Goal: Task Accomplishment & Management: Complete application form

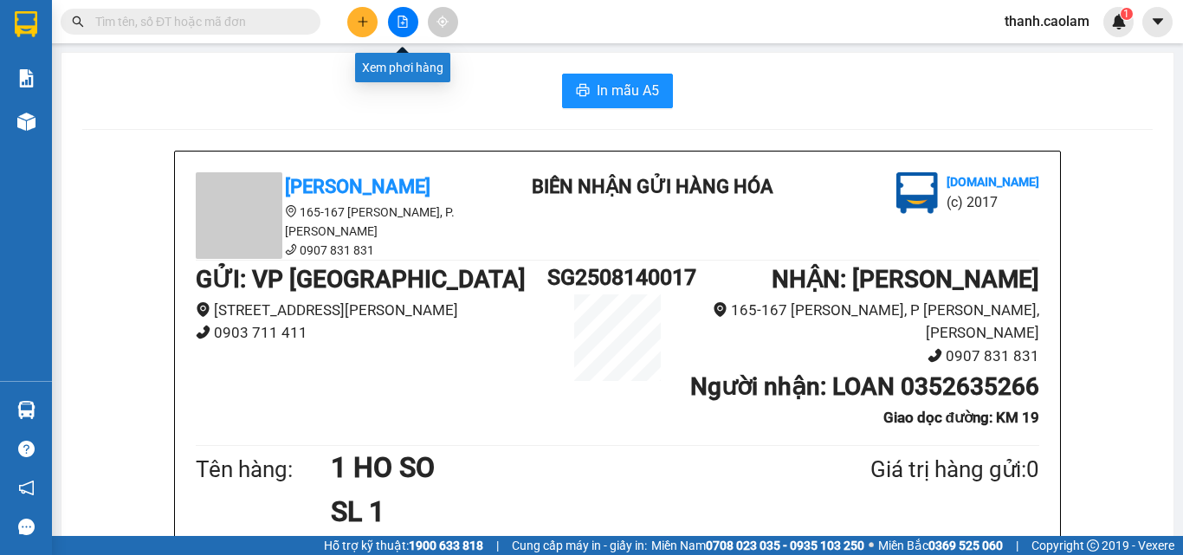
click at [409, 13] on button at bounding box center [403, 22] width 30 height 30
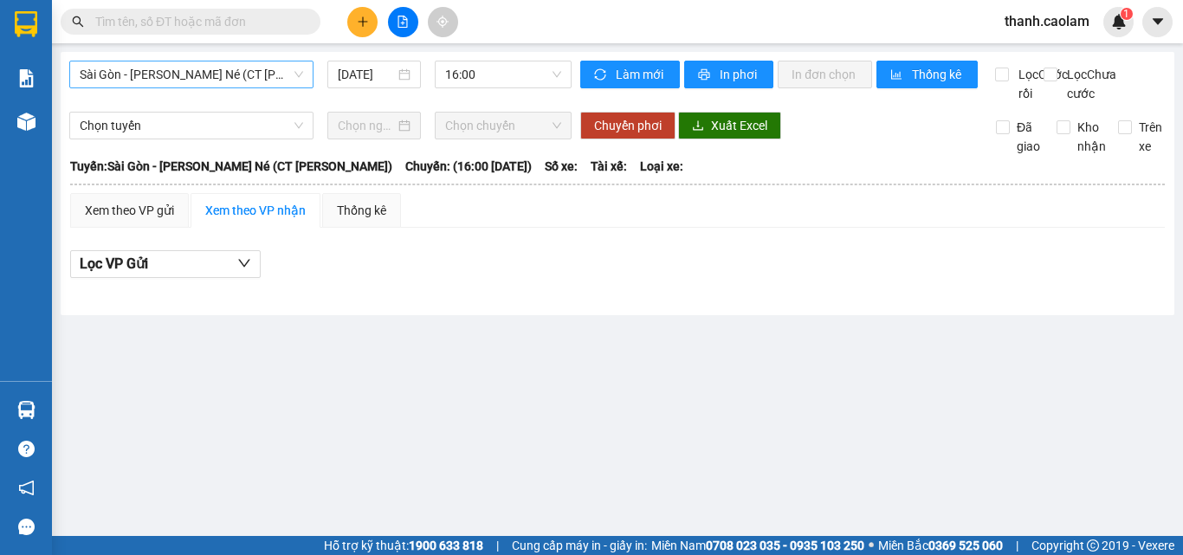
click at [275, 72] on span "Sài Gòn - [PERSON_NAME] Né (CT [PERSON_NAME])" at bounding box center [191, 75] width 223 height 26
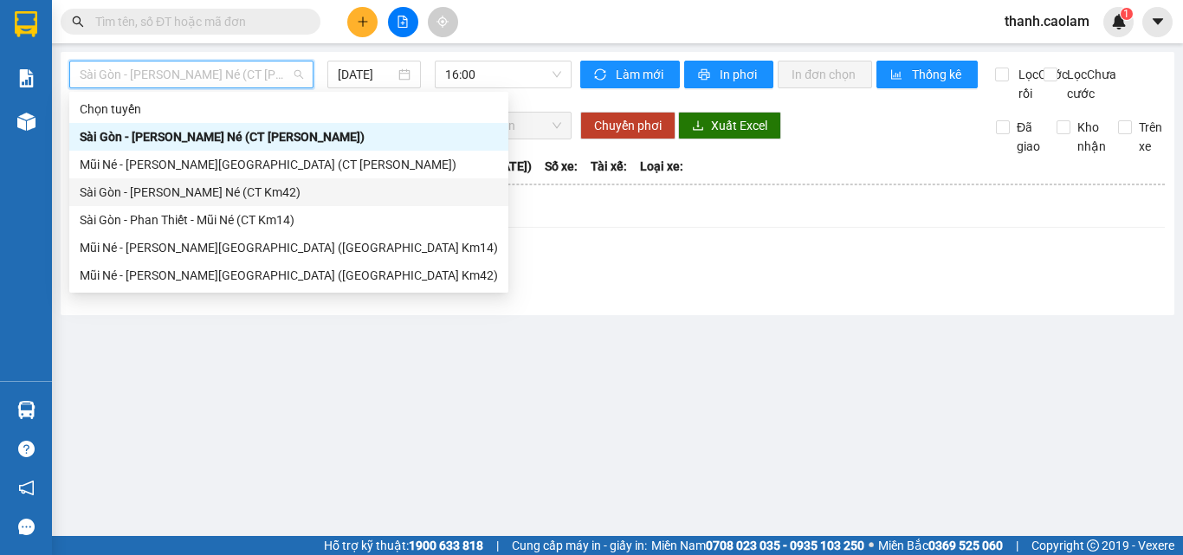
click at [284, 193] on div "Sài Gòn - [PERSON_NAME] Né (CT Km42)" at bounding box center [289, 192] width 418 height 19
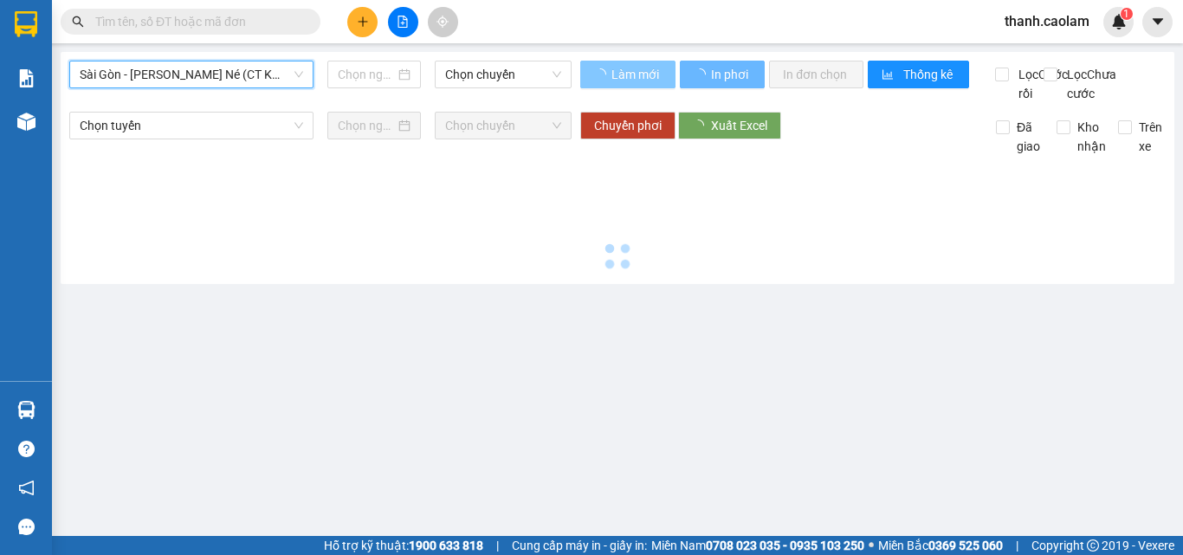
type input "[DATE]"
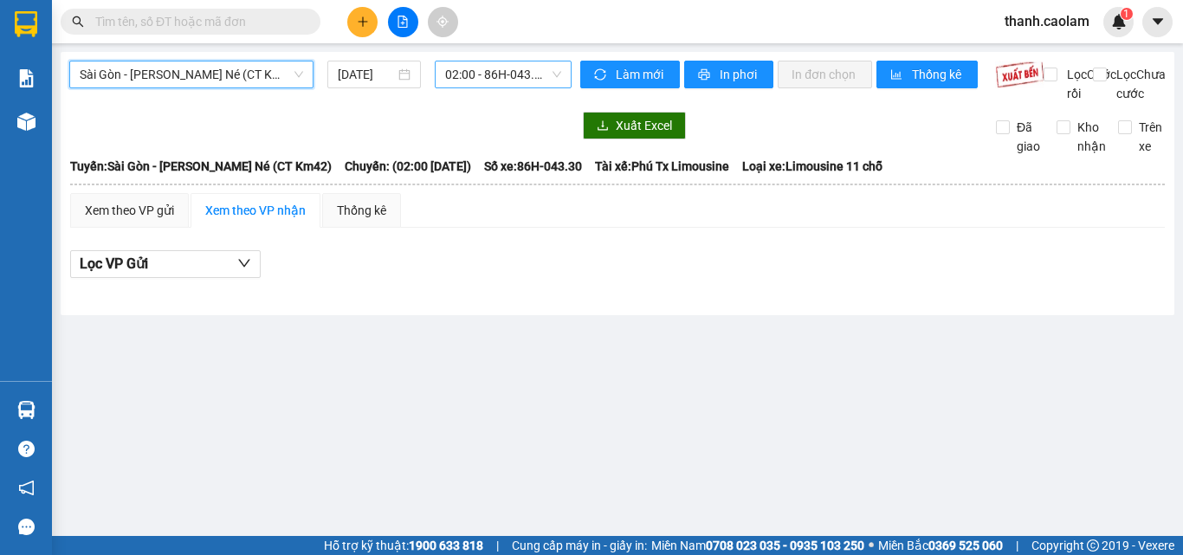
click at [532, 70] on span "02:00 - 86H-043.30" at bounding box center [503, 75] width 116 height 26
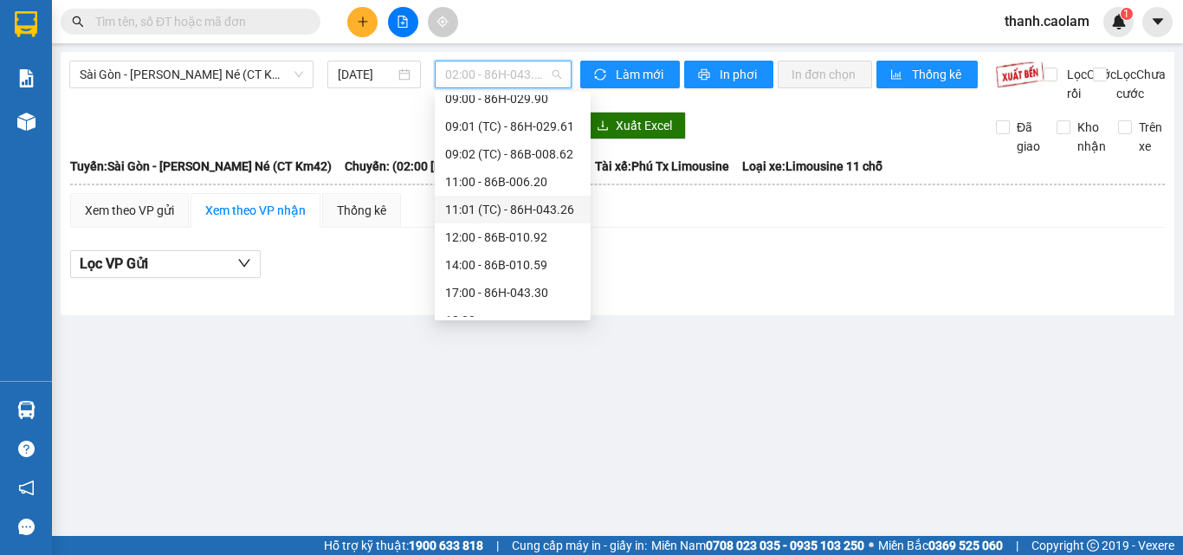
scroll to position [87, 0]
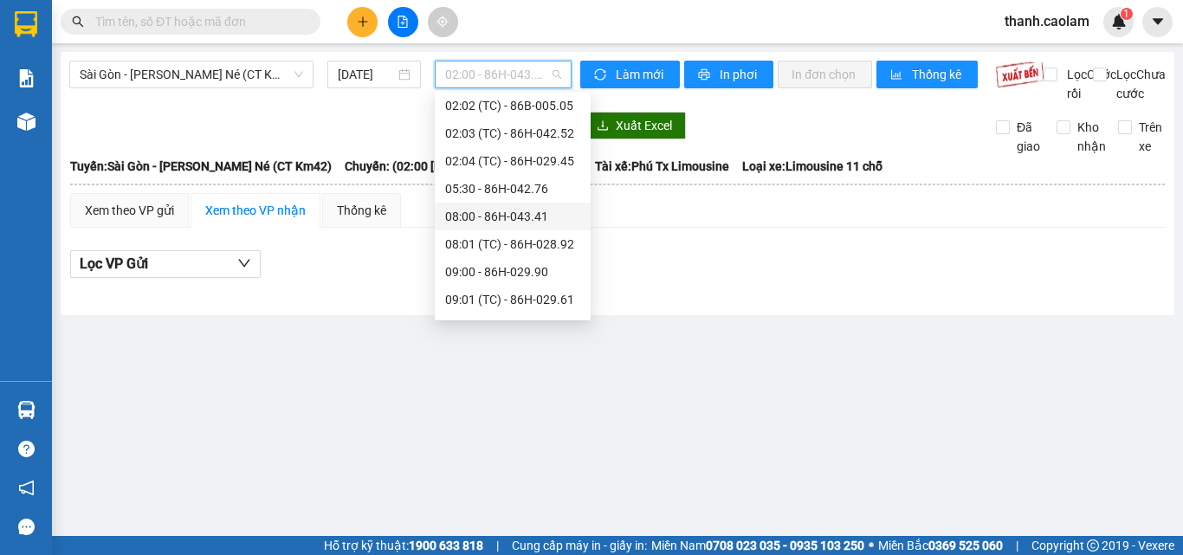
click at [527, 214] on div "08:00 - 86H-043.41" at bounding box center [512, 216] width 135 height 19
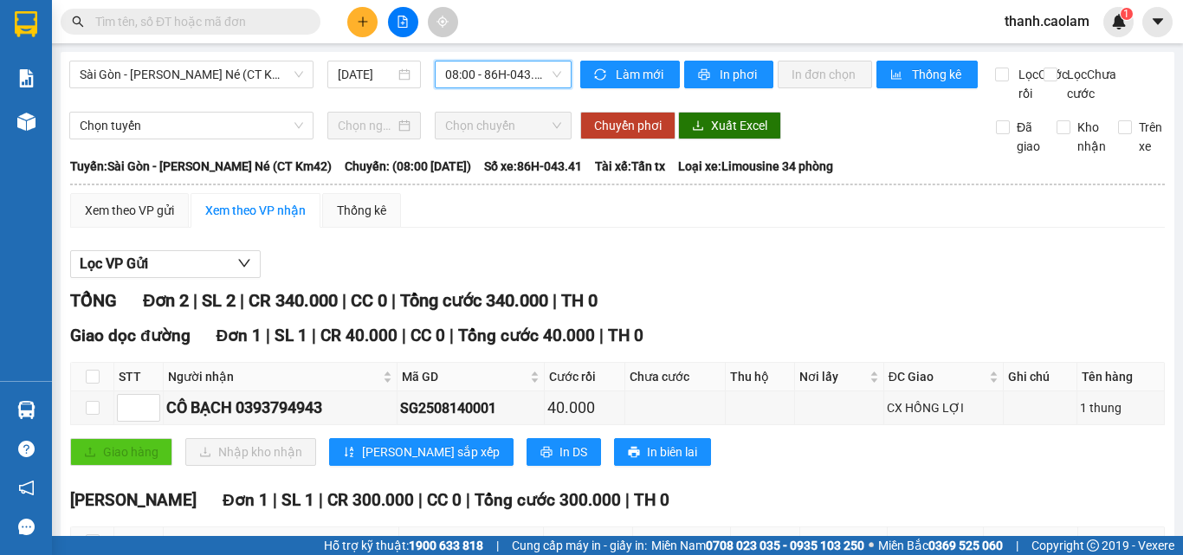
click at [557, 70] on div "08:00 - 86H-043.41" at bounding box center [503, 75] width 137 height 28
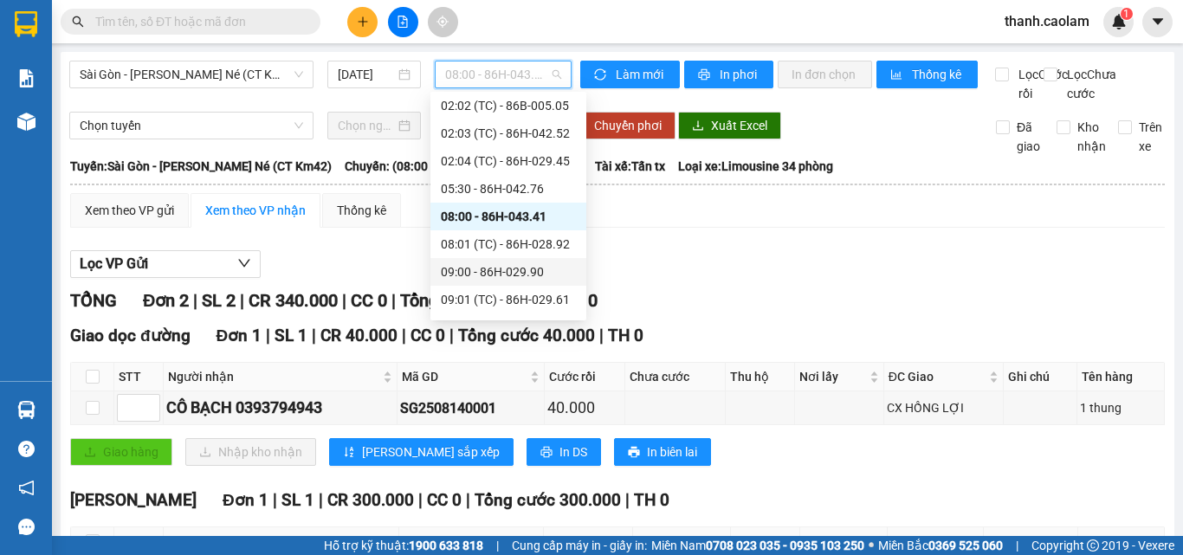
scroll to position [173, 0]
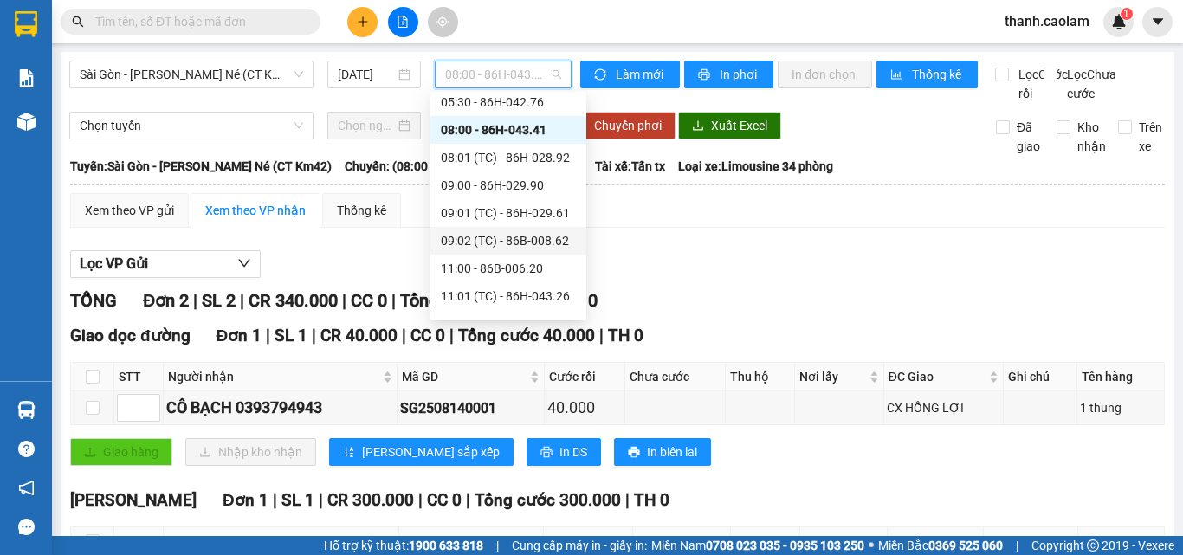
click at [554, 243] on div "09:02 (TC) - 86B-008.62" at bounding box center [508, 240] width 135 height 19
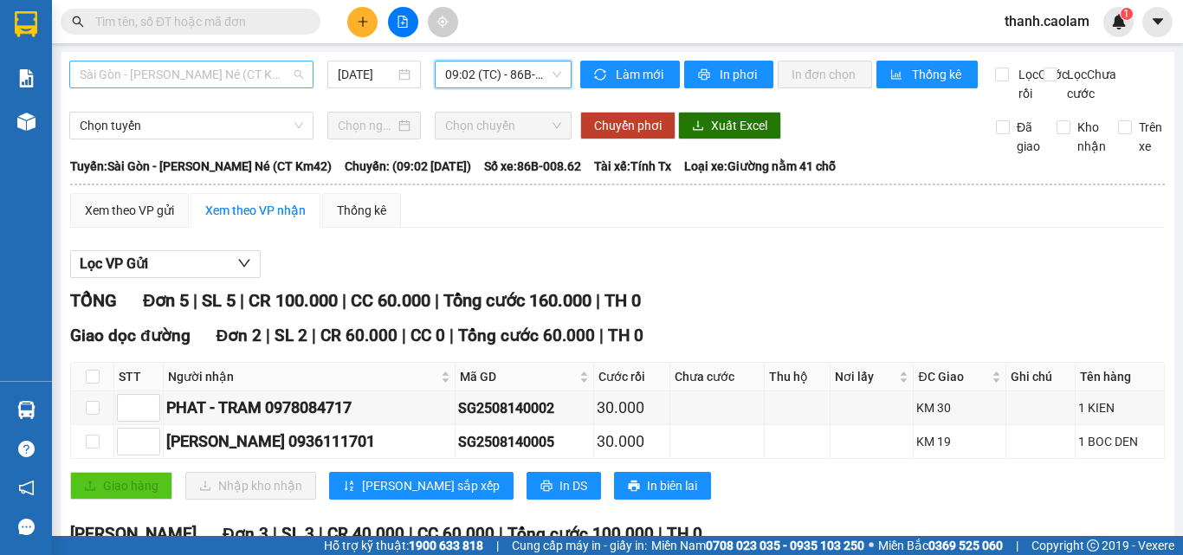
click at [265, 63] on span "Sài Gòn - [PERSON_NAME] Né (CT Km42)" at bounding box center [191, 75] width 223 height 26
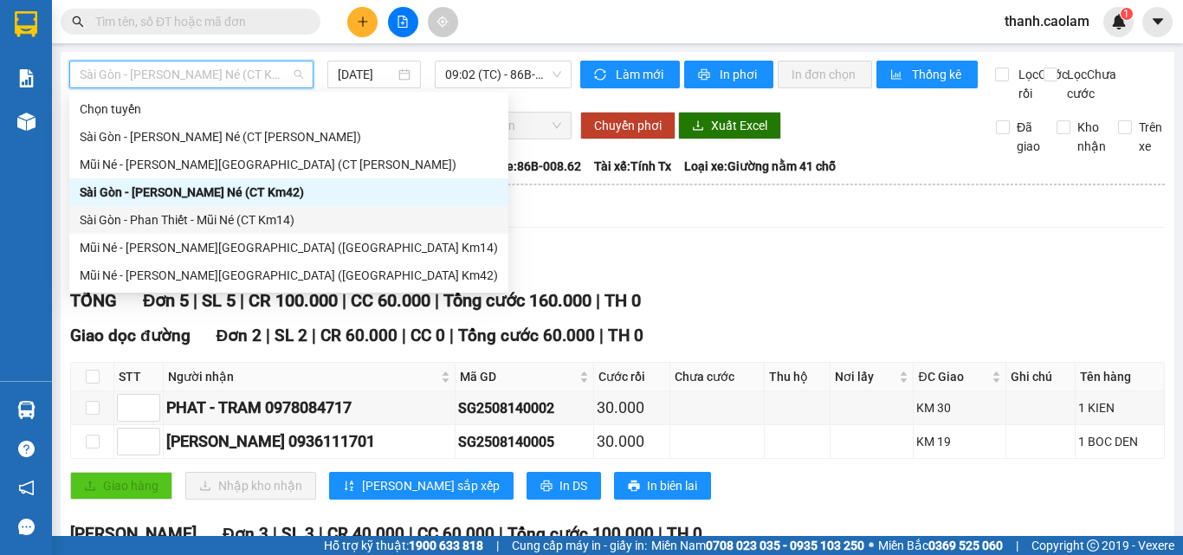
drag, startPoint x: 275, startPoint y: 224, endPoint x: 414, endPoint y: 158, distance: 153.8
click at [275, 223] on div "Sài Gòn - Phan Thiết - Mũi Né (CT Km14)" at bounding box center [289, 219] width 418 height 19
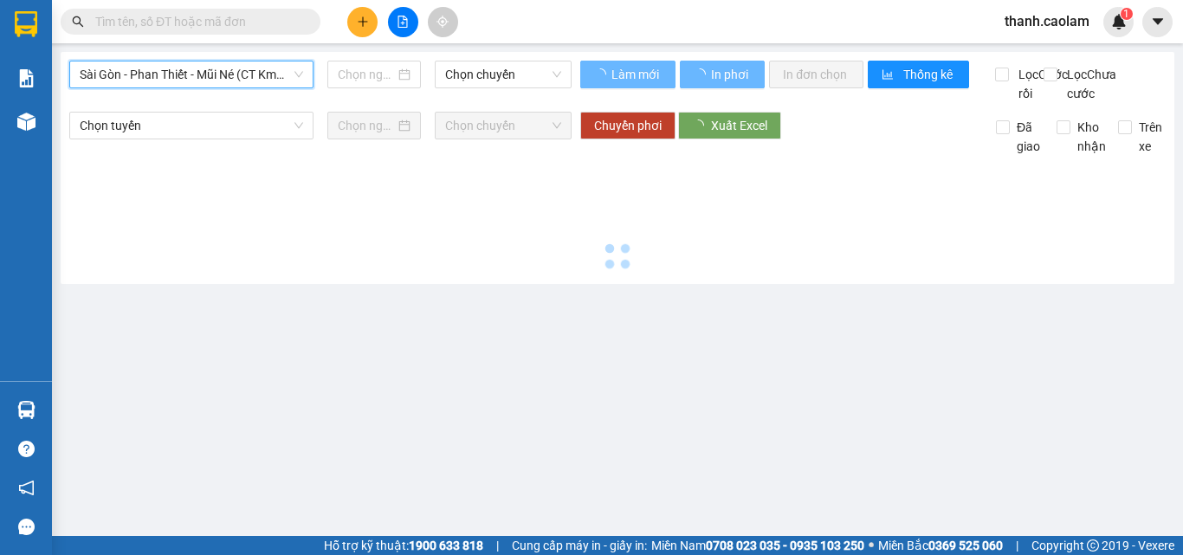
type input "[DATE]"
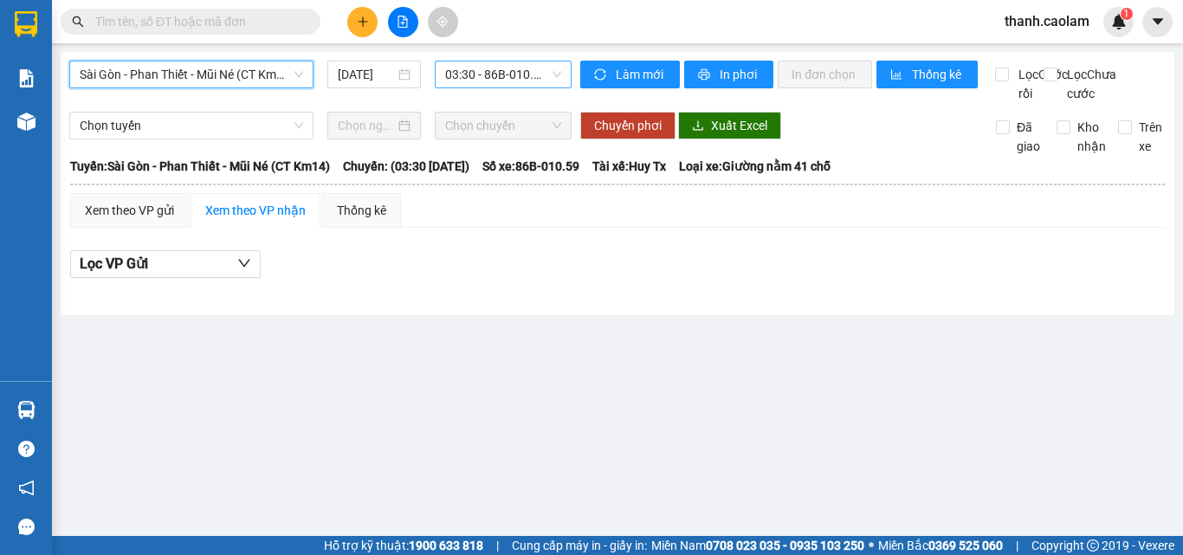
click at [459, 73] on span "03:30 - 86B-010.59" at bounding box center [503, 75] width 116 height 26
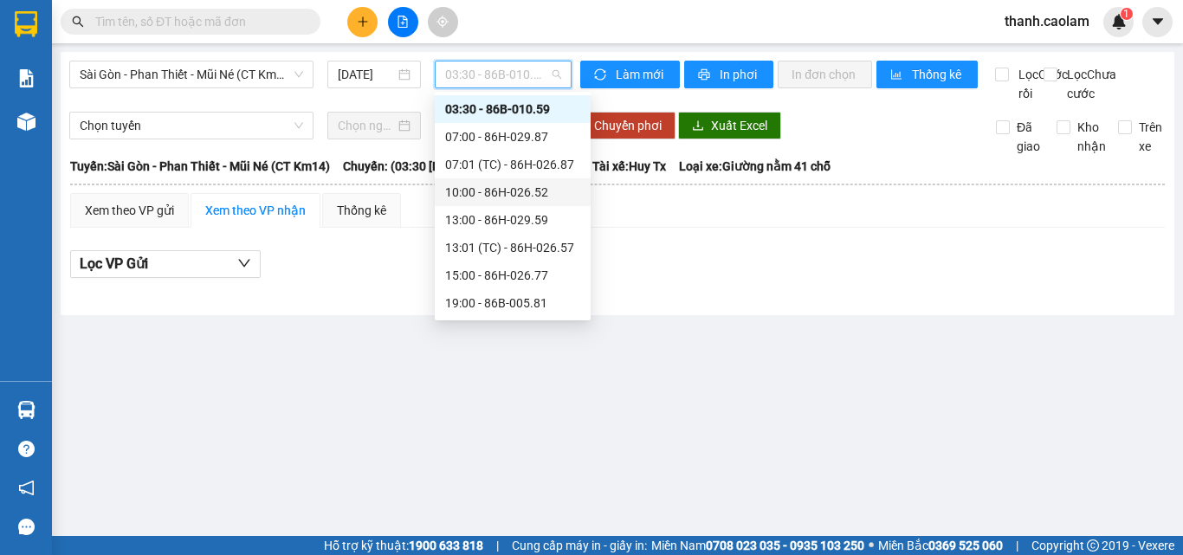
click at [534, 200] on div "10:00 - 86H-026.52" at bounding box center [512, 192] width 135 height 19
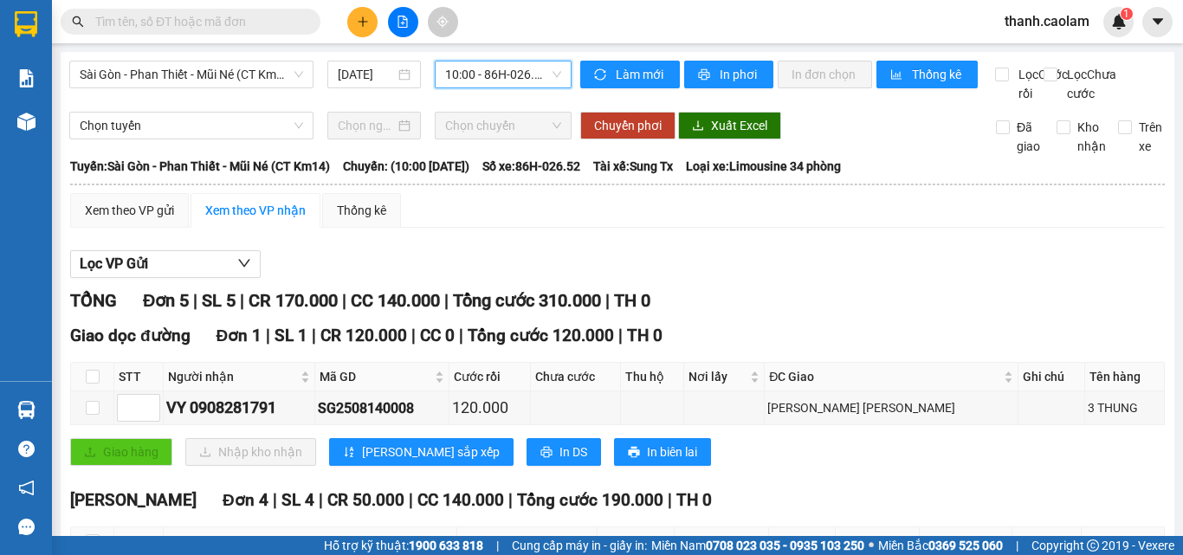
click at [372, 13] on button at bounding box center [362, 22] width 30 height 30
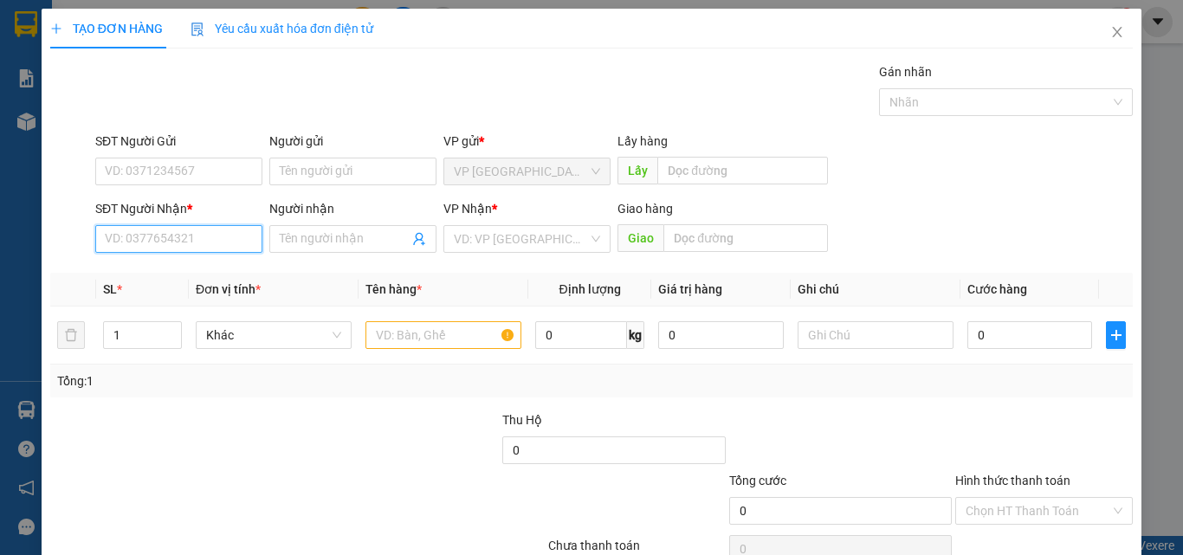
click at [184, 236] on input "SĐT Người Nhận *" at bounding box center [178, 239] width 167 height 28
drag, startPoint x: 174, startPoint y: 272, endPoint x: 226, endPoint y: 295, distance: 57.0
click at [172, 272] on div "0942121012 - MINH" at bounding box center [177, 273] width 145 height 19
type input "0942121012"
type input "MINH"
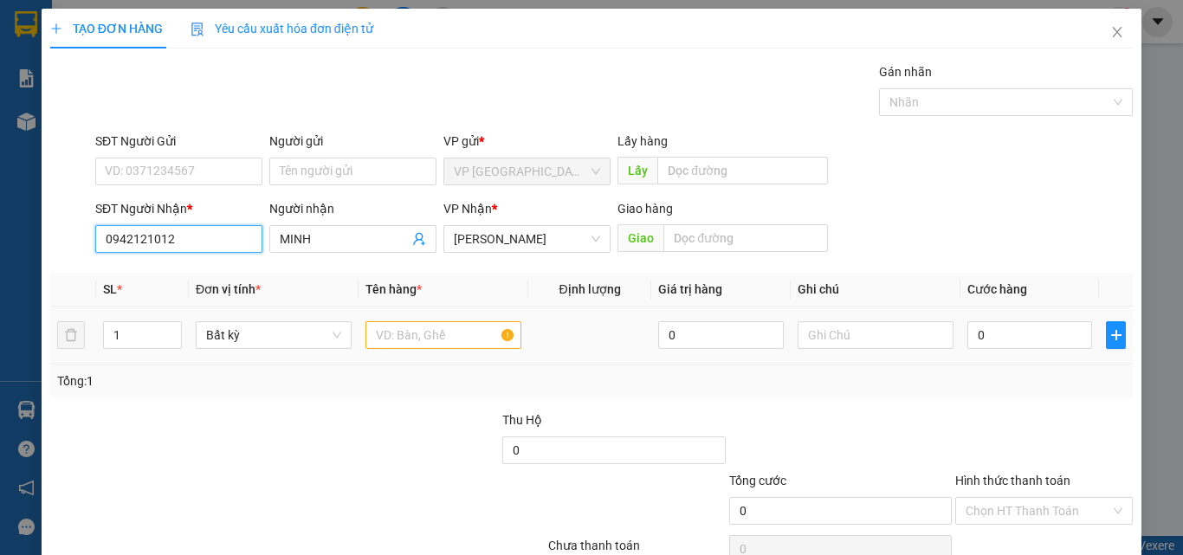
type input "0942121012"
click at [389, 333] on input "text" at bounding box center [444, 335] width 156 height 28
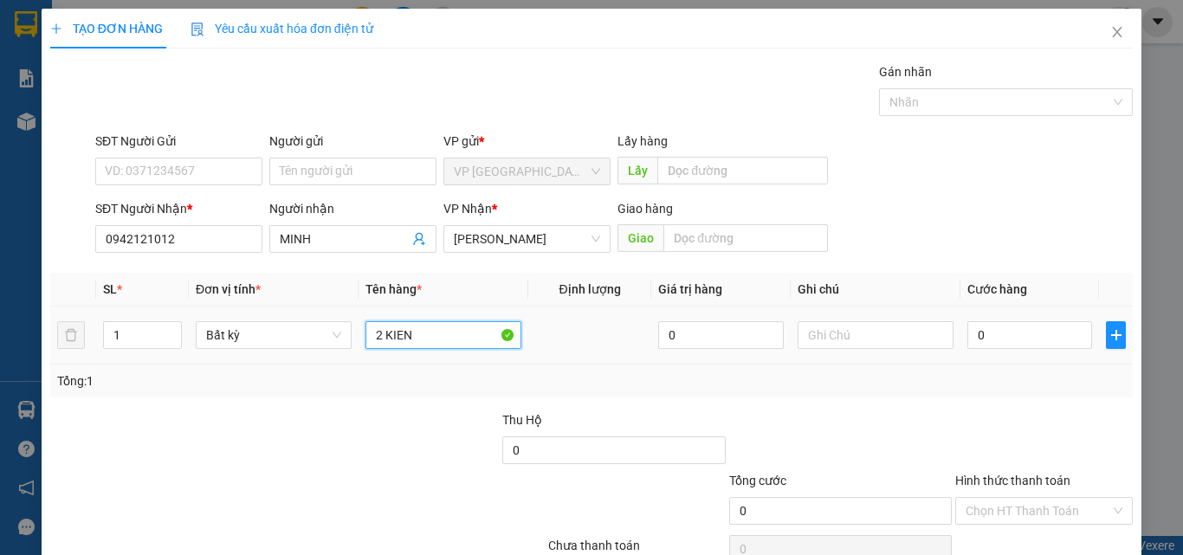
type input "2 KIEN"
type input "8"
type input "80"
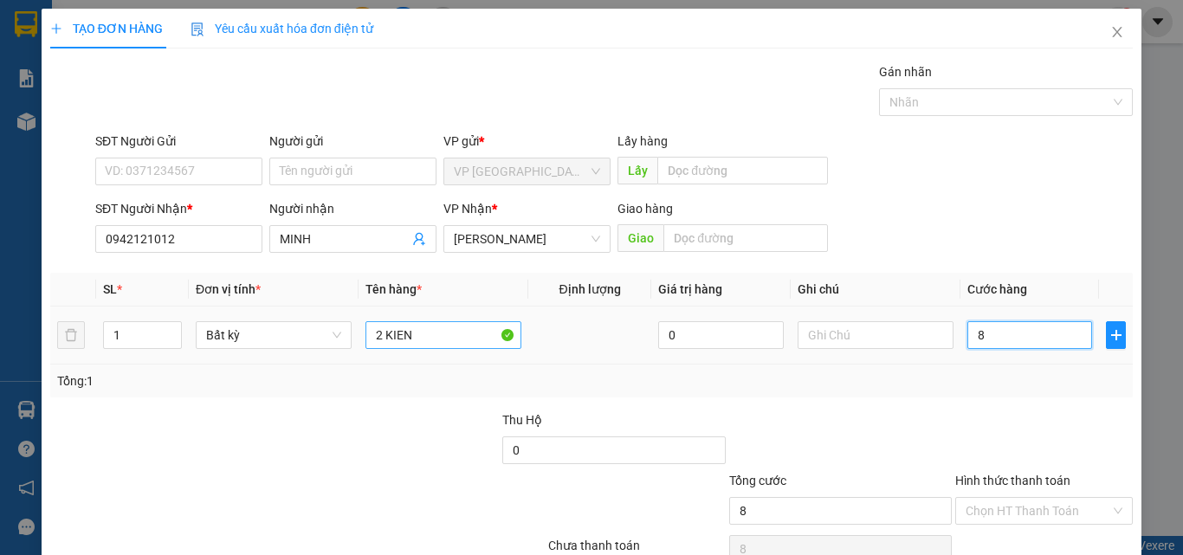
type input "80"
type input "80.000"
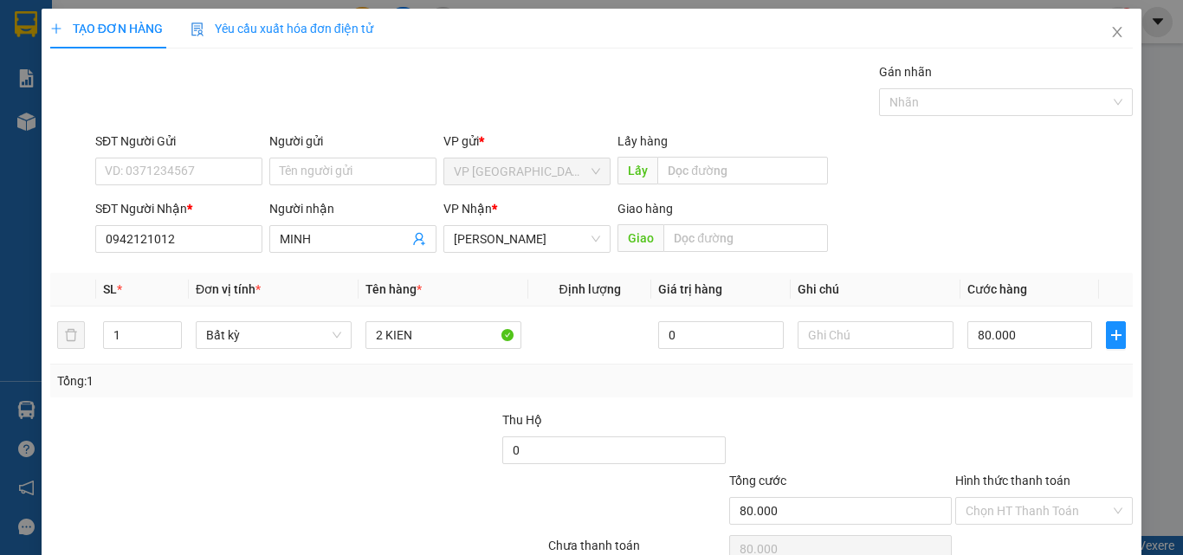
click at [955, 480] on label "Hình thức thanh toán" at bounding box center [1012, 481] width 115 height 14
click at [966, 498] on input "Hình thức thanh toán" at bounding box center [1038, 511] width 145 height 26
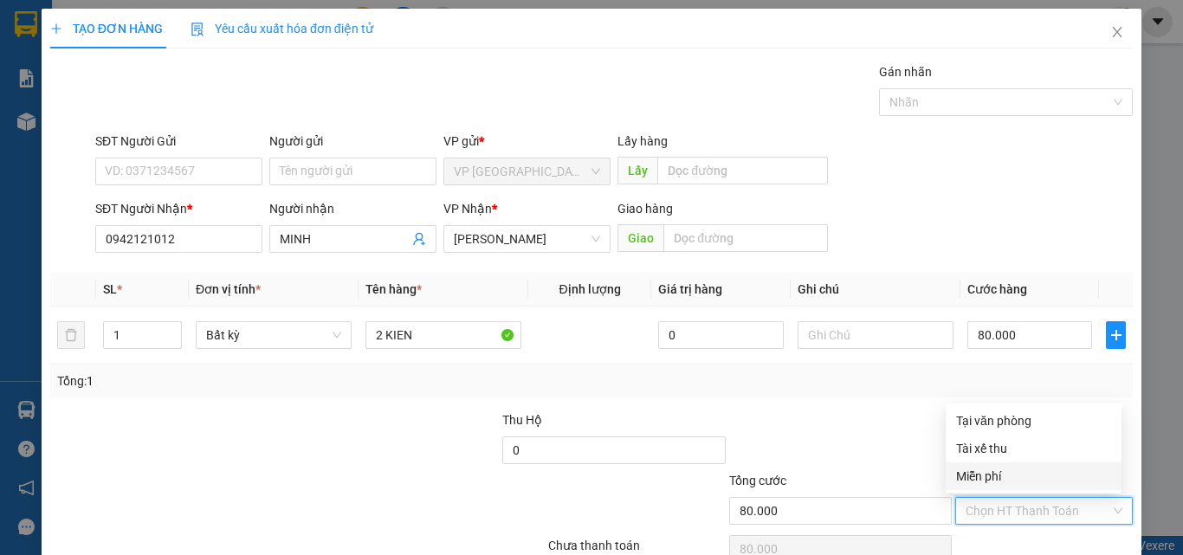
scroll to position [86, 0]
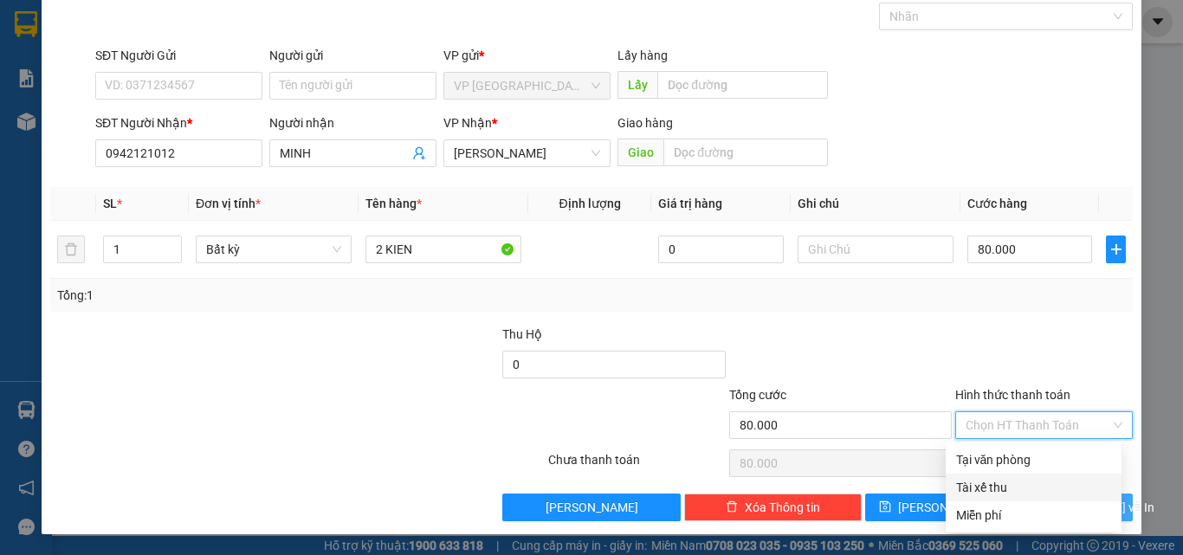
click at [1001, 504] on div "Miễn phí" at bounding box center [1034, 516] width 176 height 28
type input "0"
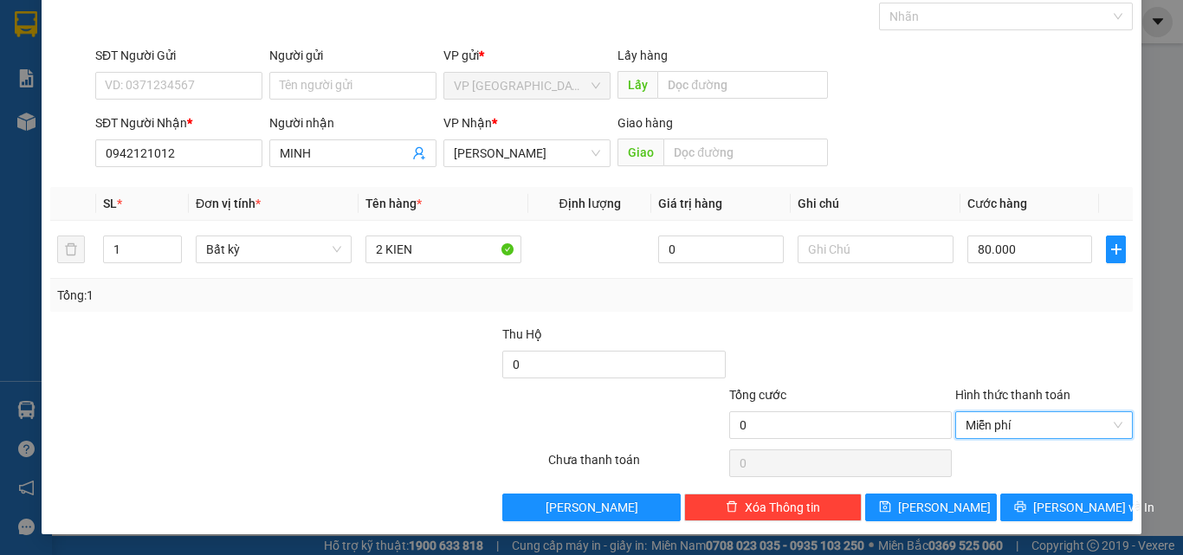
click at [998, 405] on div "Hình thức thanh toán" at bounding box center [1044, 398] width 178 height 26
click at [999, 423] on span "Miễn phí" at bounding box center [1044, 425] width 157 height 26
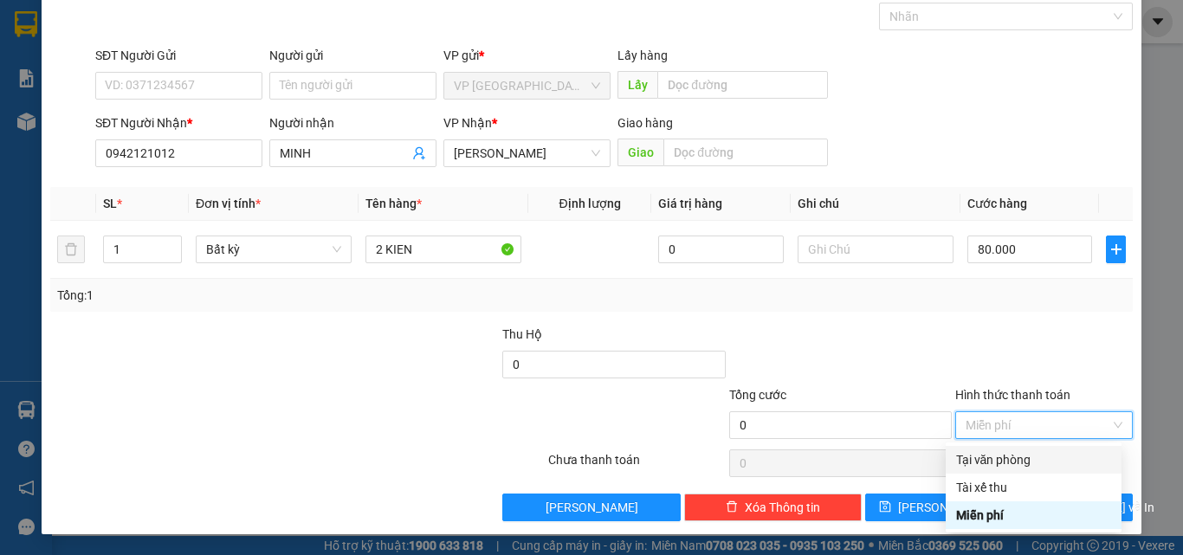
scroll to position [0, 0]
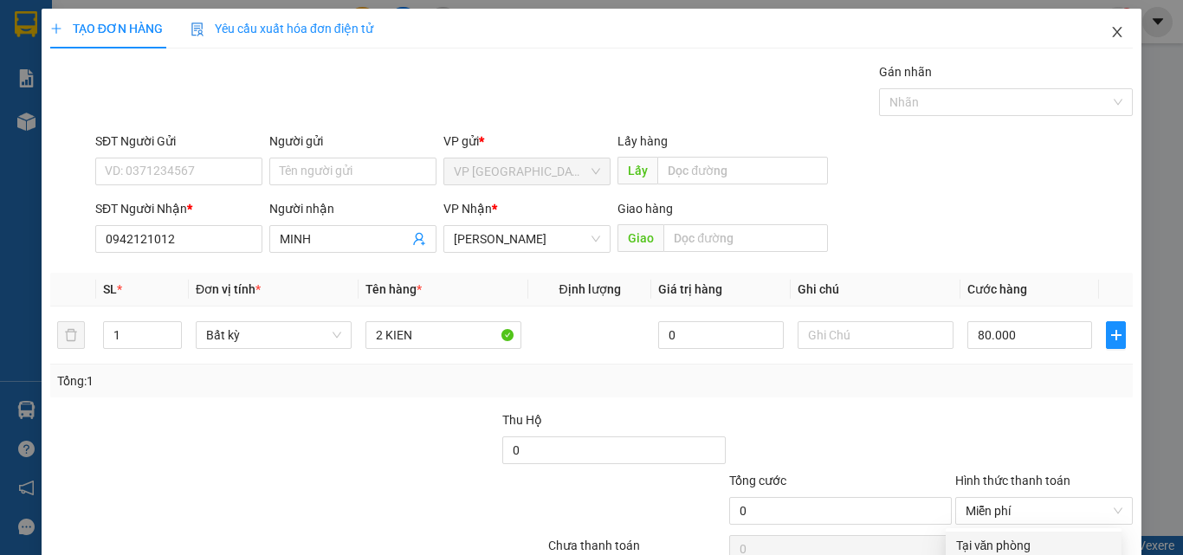
click at [1110, 36] on icon "close" at bounding box center [1117, 32] width 14 height 14
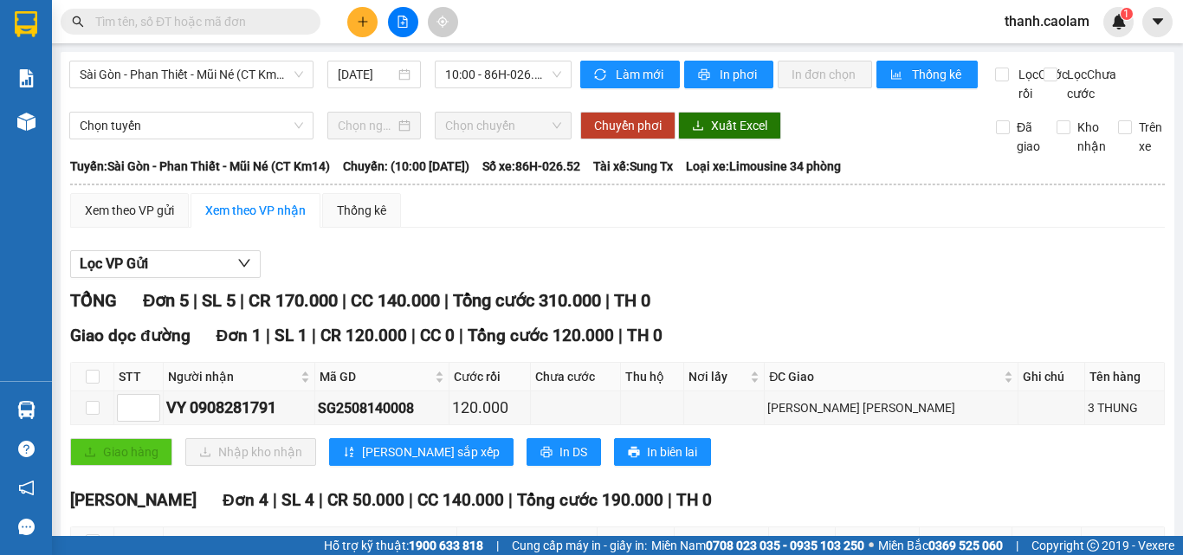
click at [377, 30] on div at bounding box center [403, 22] width 130 height 30
click at [367, 27] on icon "plus" at bounding box center [363, 22] width 12 height 12
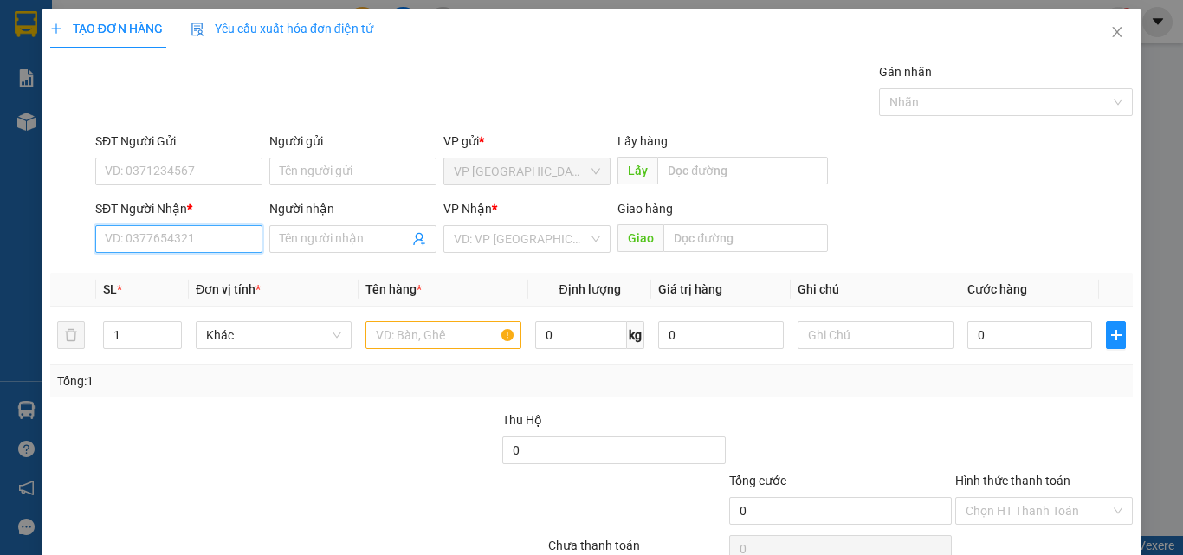
click at [191, 240] on input "SĐT Người Nhận *" at bounding box center [178, 239] width 167 height 28
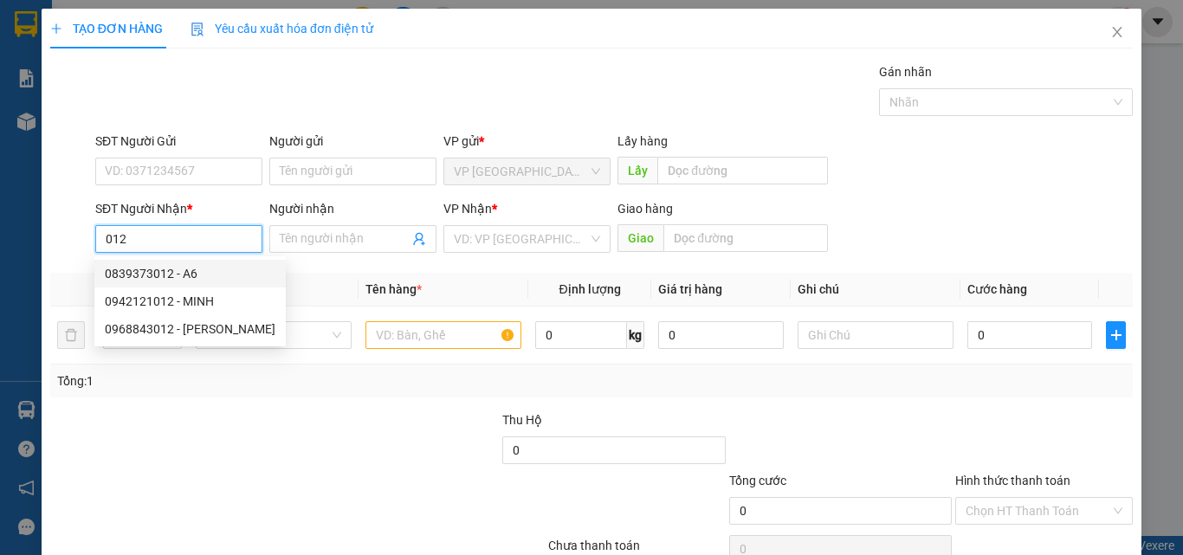
click at [191, 269] on div "0839373012 - A6" at bounding box center [190, 273] width 171 height 19
type input "0839373012"
type input "A6"
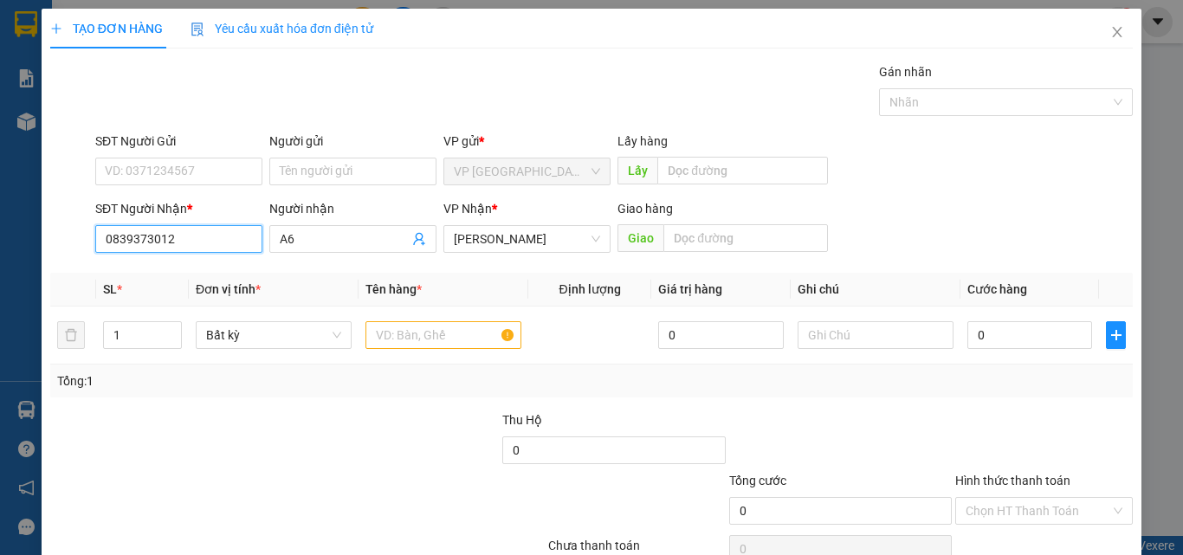
click at [193, 230] on input "0839373012" at bounding box center [178, 239] width 167 height 28
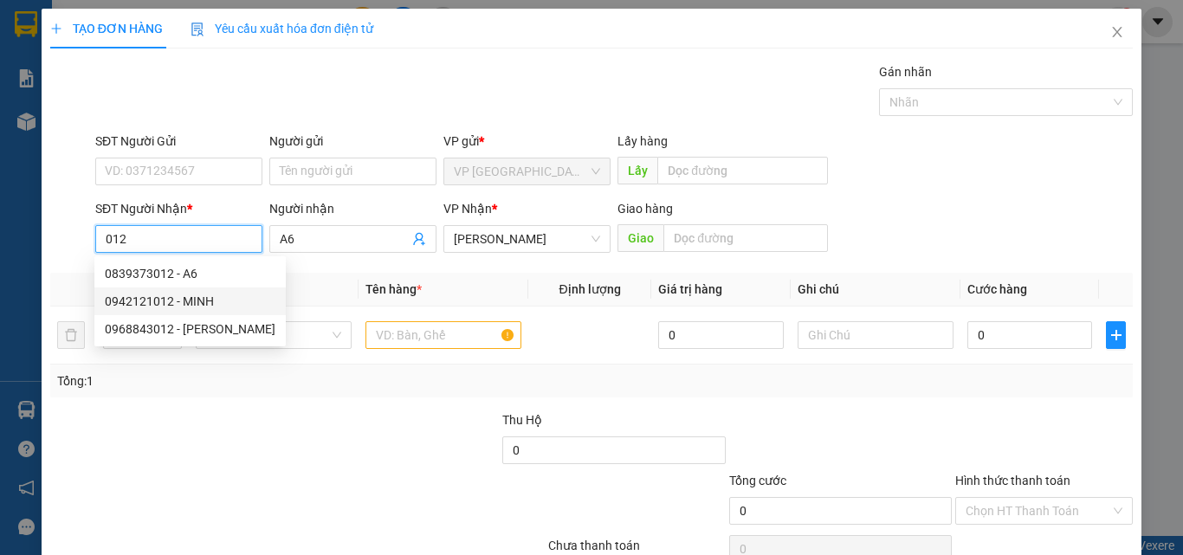
click at [197, 310] on div "0942121012 - MINH" at bounding box center [190, 301] width 171 height 19
type input "0942121012"
type input "MINH"
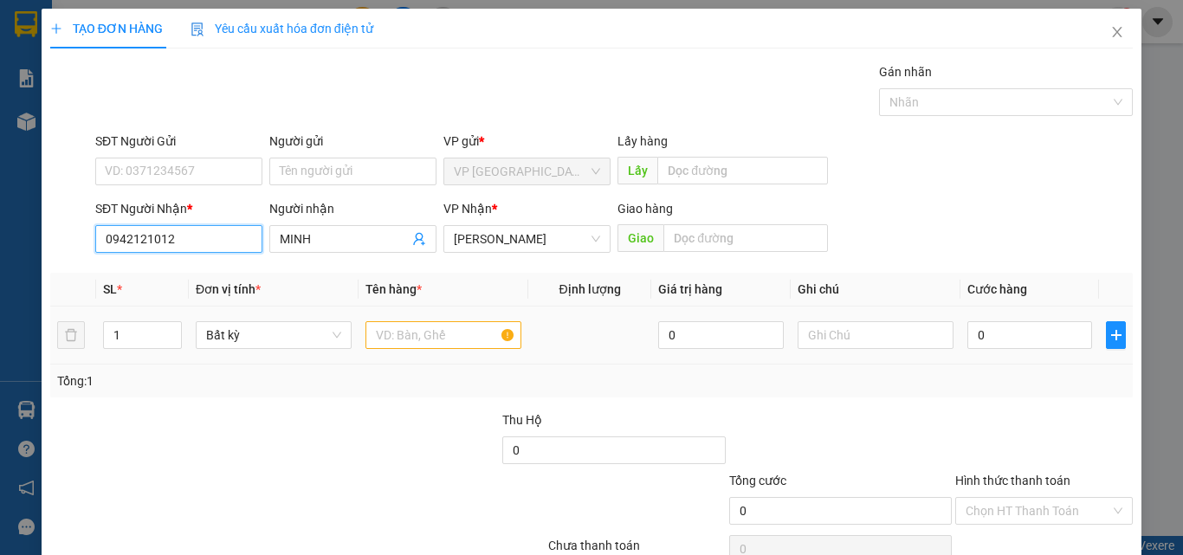
type input "0942121012"
click at [446, 327] on input "text" at bounding box center [444, 335] width 156 height 28
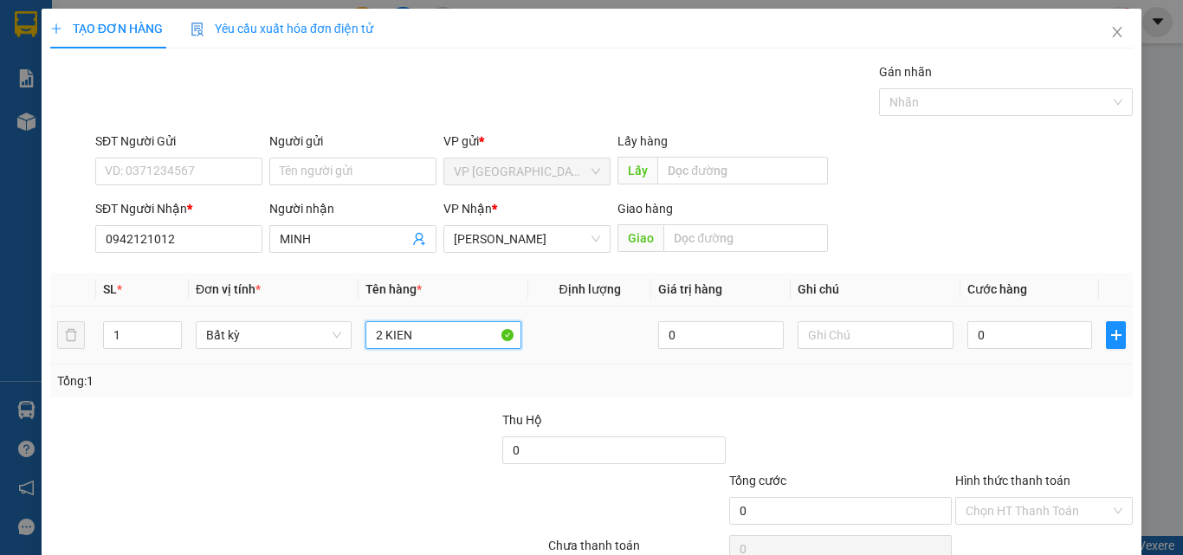
type input "2 KIEN"
type input "8"
type input "80"
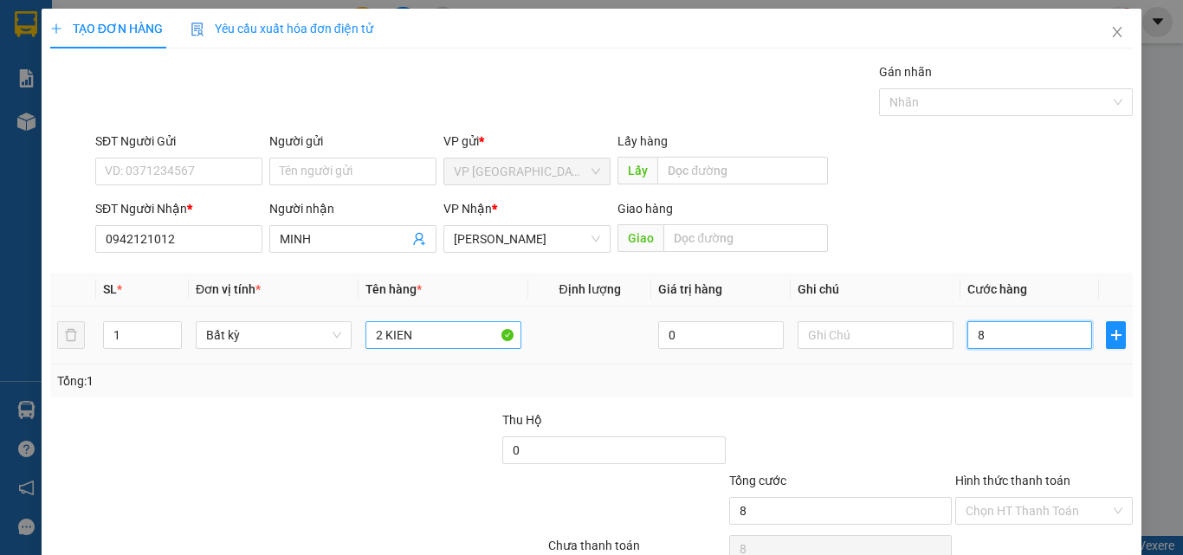
type input "80"
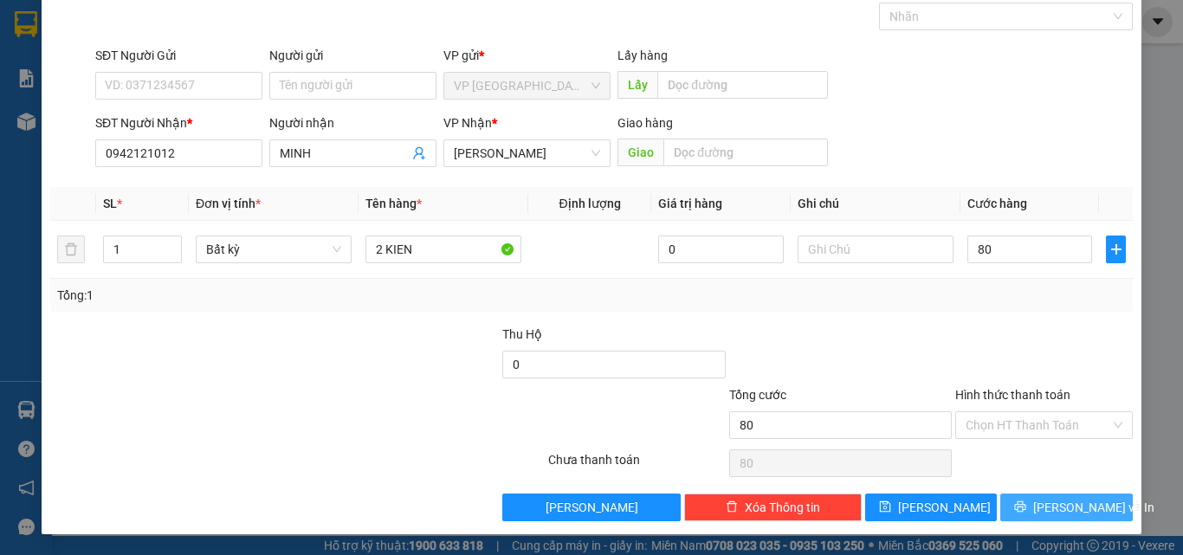
type input "80.000"
click at [1038, 508] on button "[PERSON_NAME] và In" at bounding box center [1066, 508] width 133 height 28
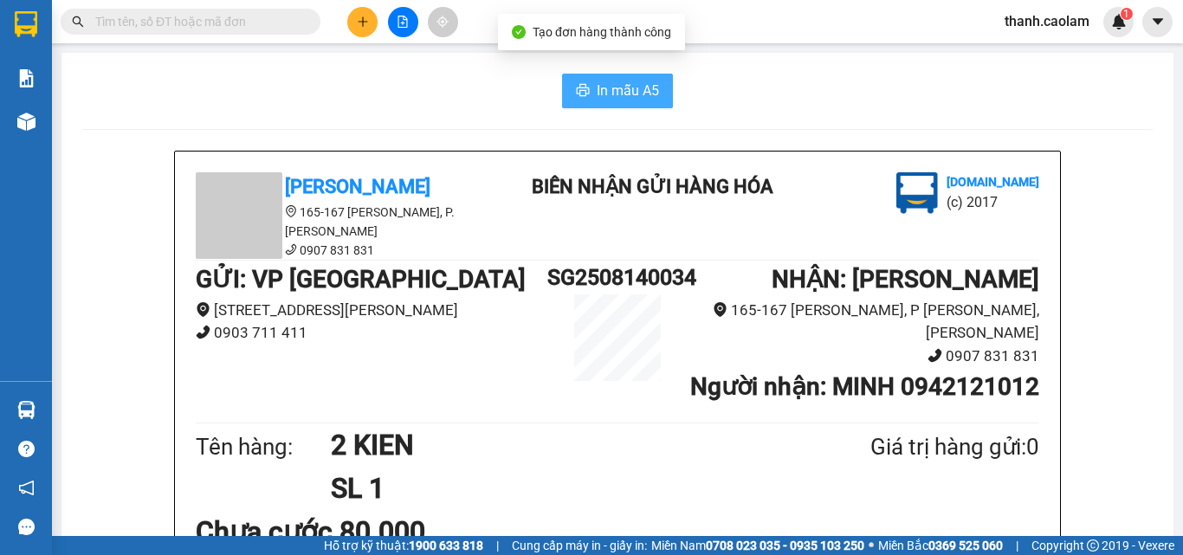
click at [634, 87] on span "In mẫu A5" at bounding box center [628, 91] width 62 height 22
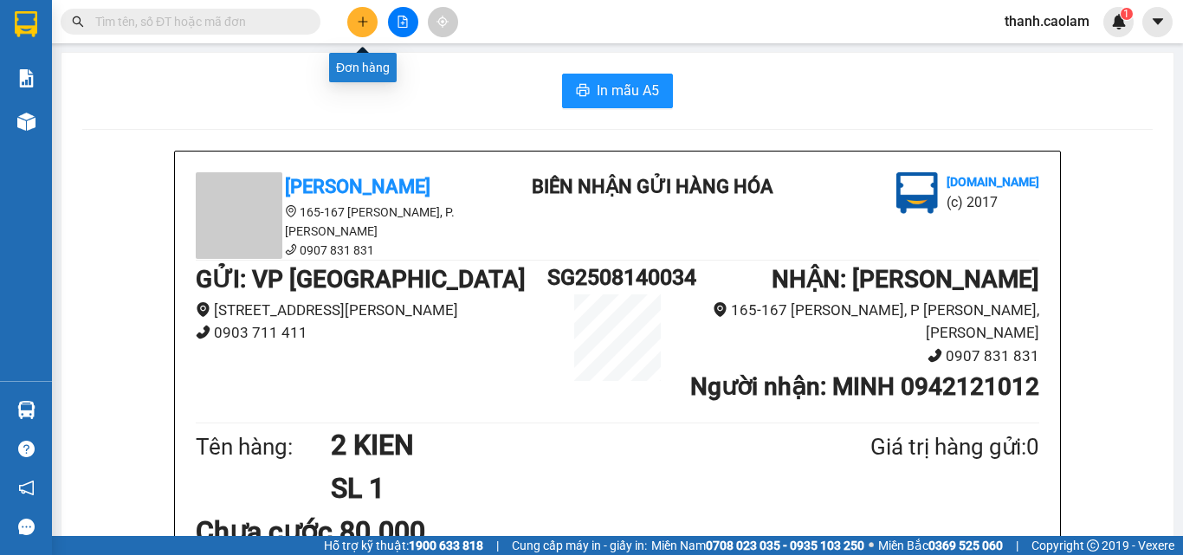
click at [365, 7] on div at bounding box center [403, 22] width 130 height 30
click at [369, 21] on button at bounding box center [362, 22] width 30 height 30
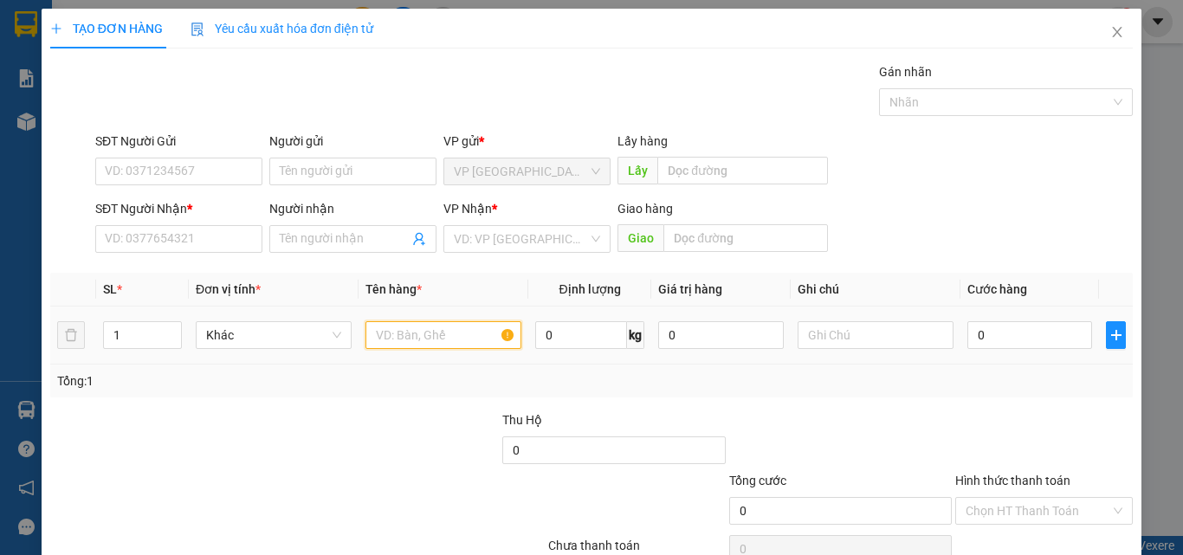
click at [440, 331] on input "text" at bounding box center [444, 335] width 156 height 28
type input "1 XOP"
click at [990, 352] on div "0" at bounding box center [1030, 335] width 125 height 35
click at [1002, 329] on input "0" at bounding box center [1030, 335] width 125 height 28
type input "4"
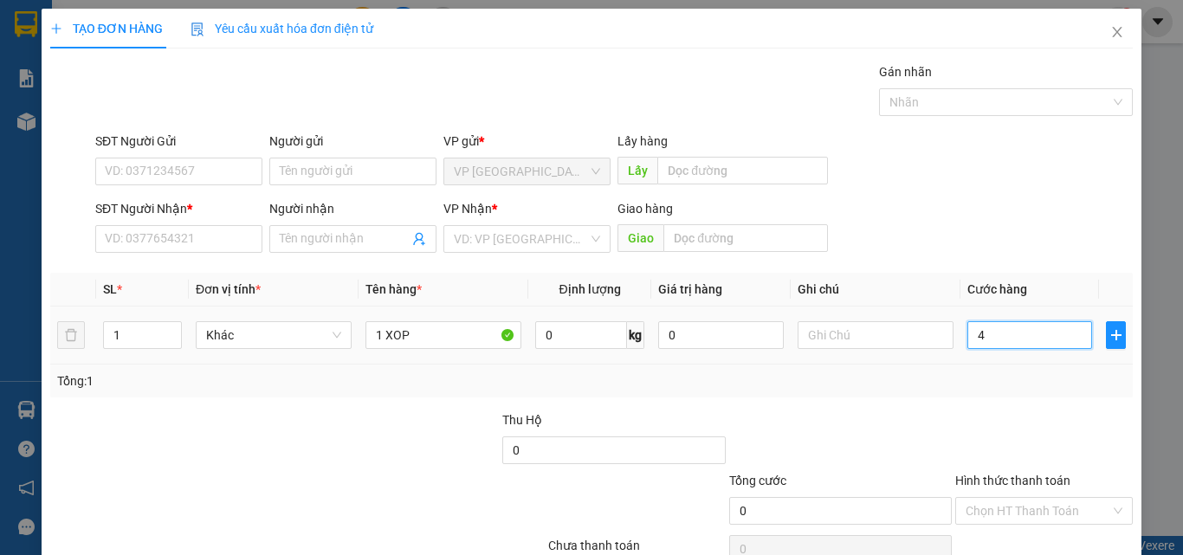
type input "4"
type input "40"
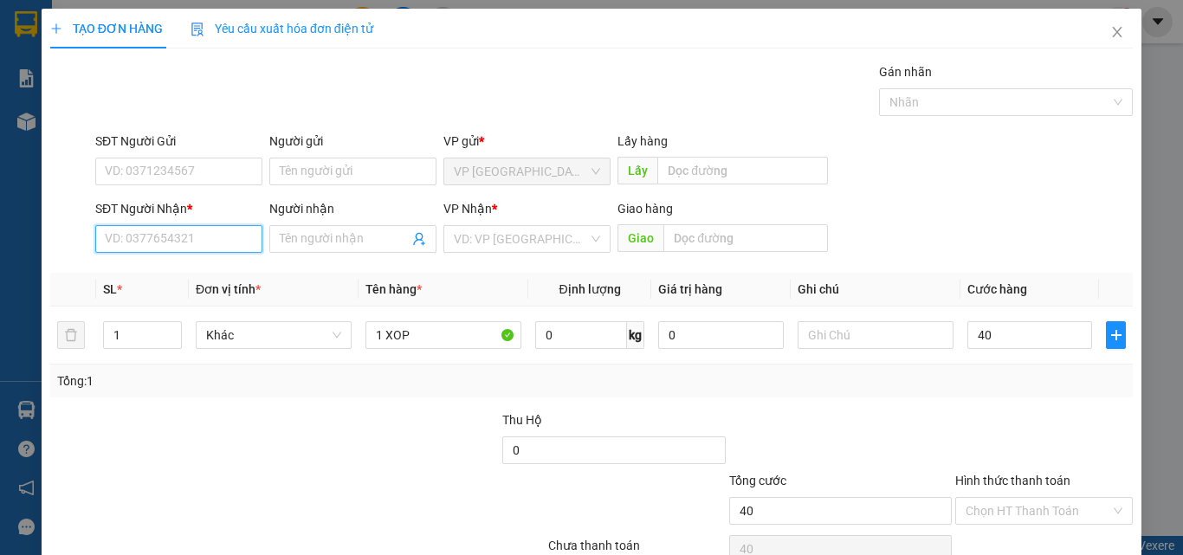
type input "40.000"
click at [216, 242] on input "SĐT Người Nhận *" at bounding box center [178, 239] width 167 height 28
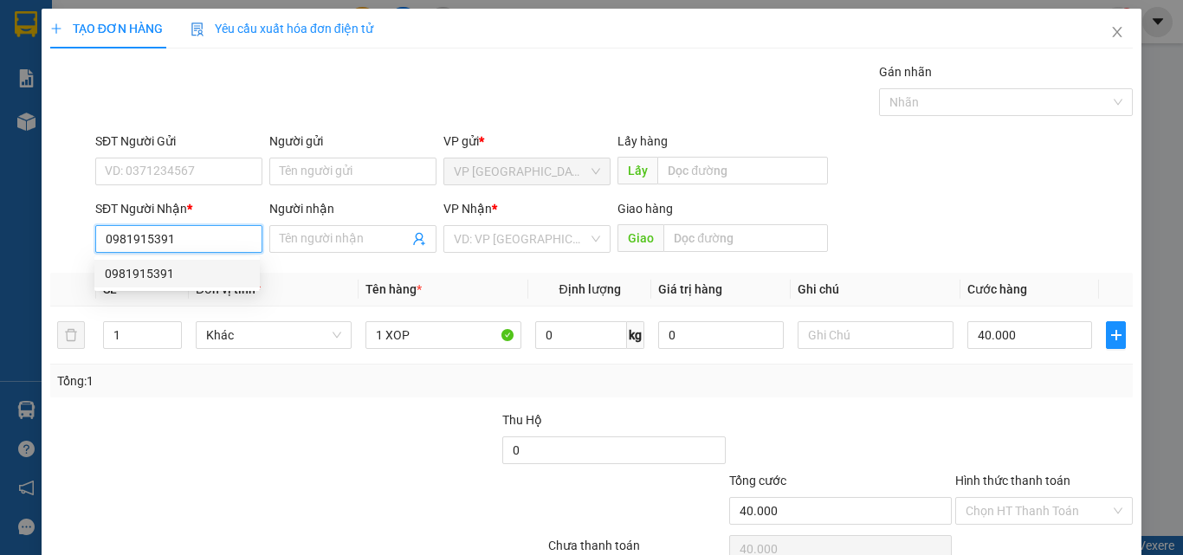
type input "0981915391"
click at [392, 260] on div "Transit Pickup Surcharge Ids Transit Deliver Surcharge Ids Transit Deliver Surc…" at bounding box center [591, 334] width 1083 height 545
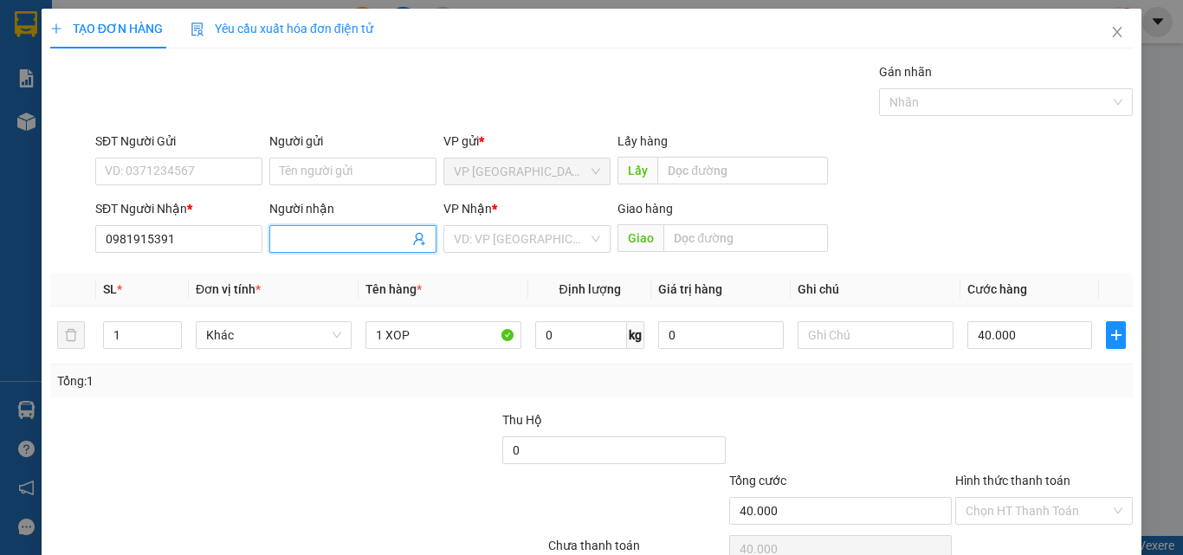
click at [336, 235] on input "Người nhận" at bounding box center [344, 239] width 129 height 19
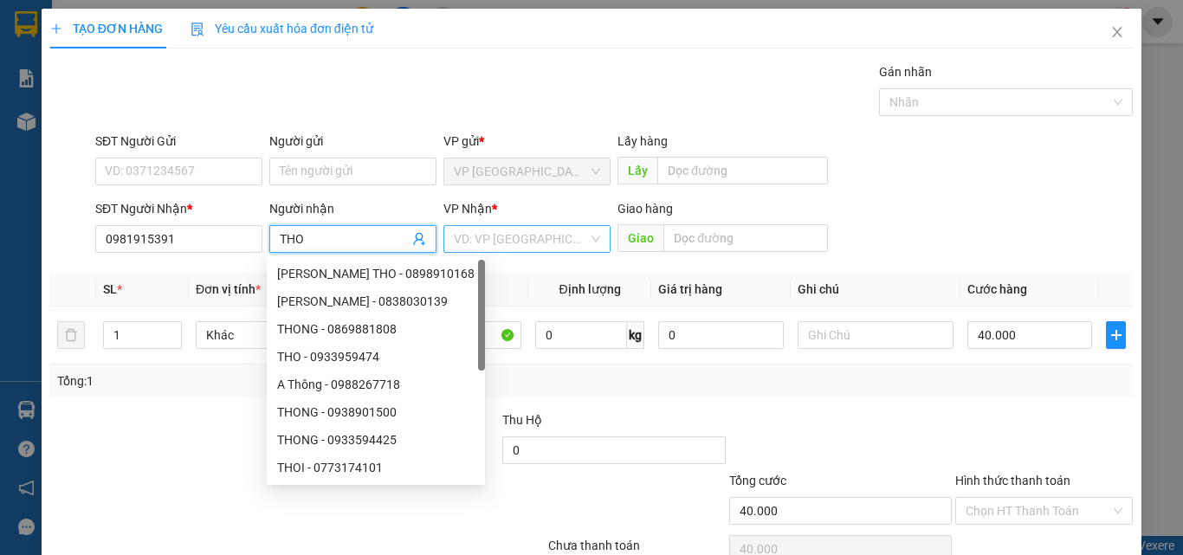
type input "THO"
click at [518, 240] on input "search" at bounding box center [521, 239] width 134 height 26
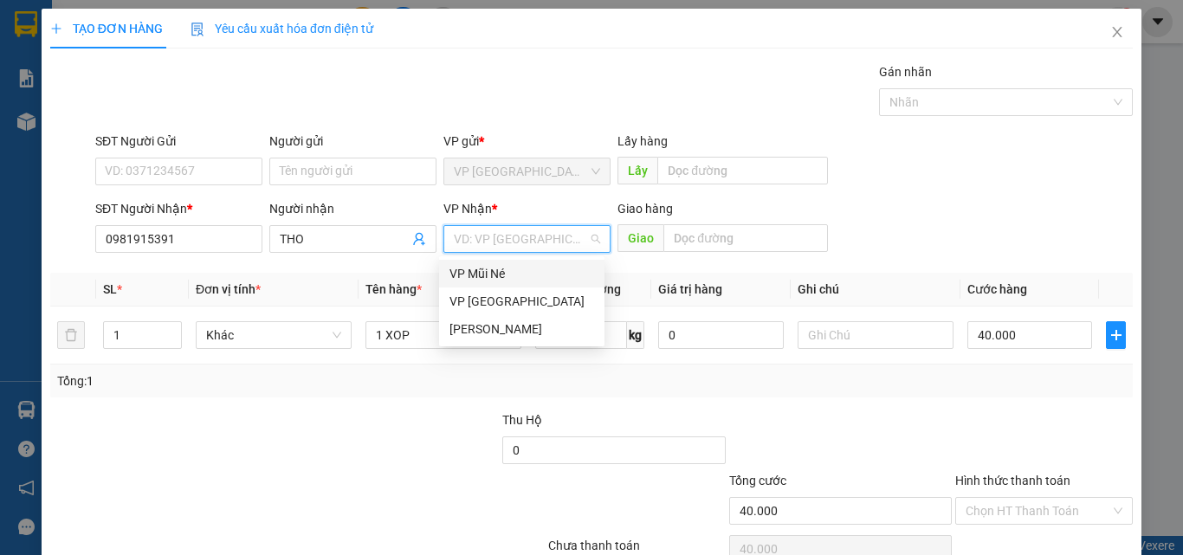
click at [522, 271] on div "VP Mũi Né" at bounding box center [522, 273] width 145 height 19
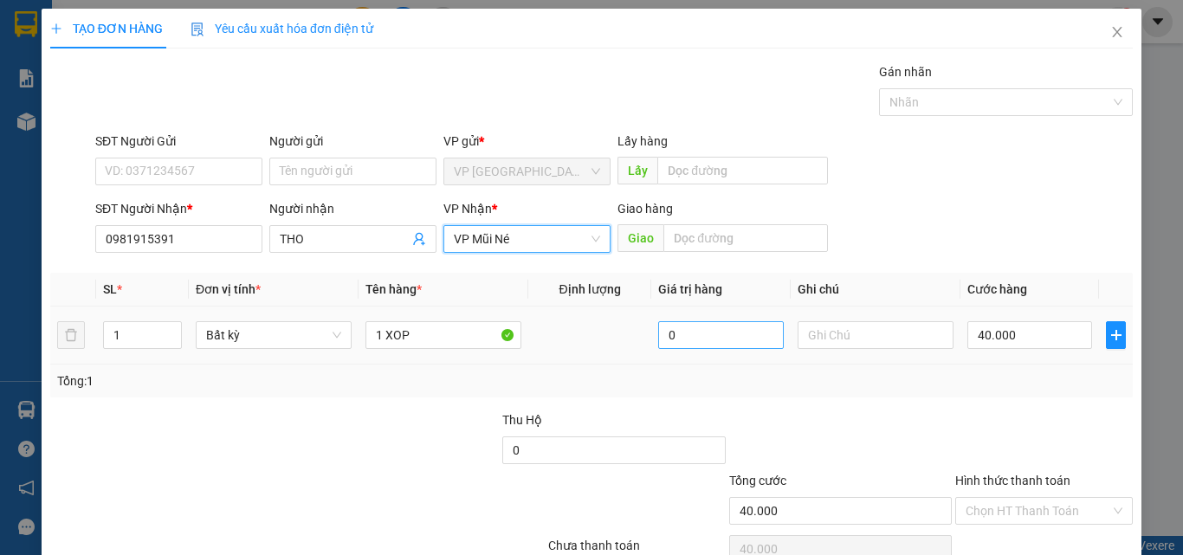
scroll to position [86, 0]
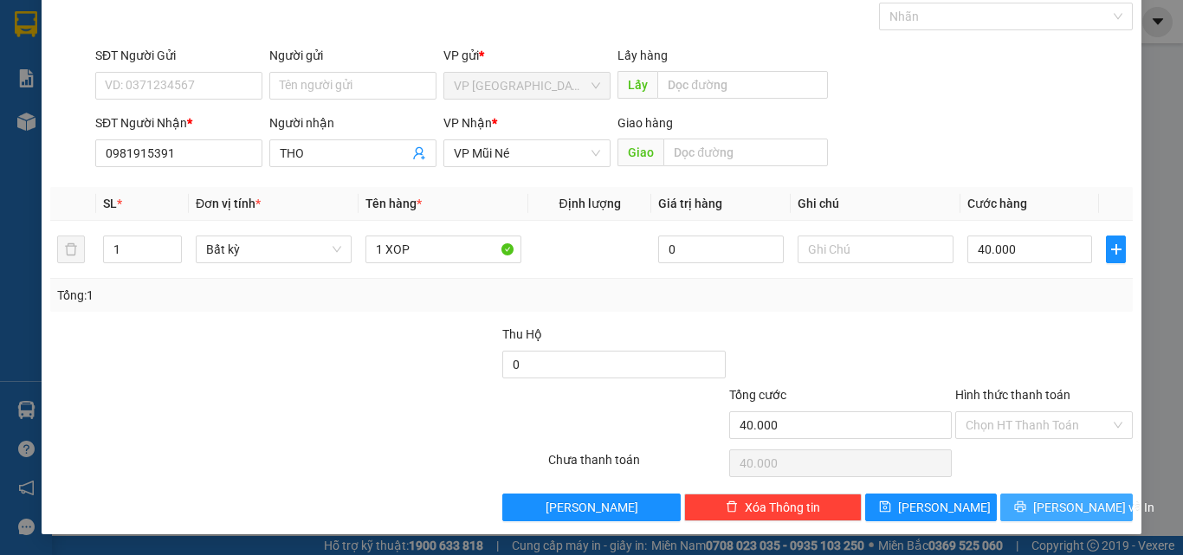
click at [1064, 506] on span "[PERSON_NAME] và In" at bounding box center [1093, 507] width 121 height 19
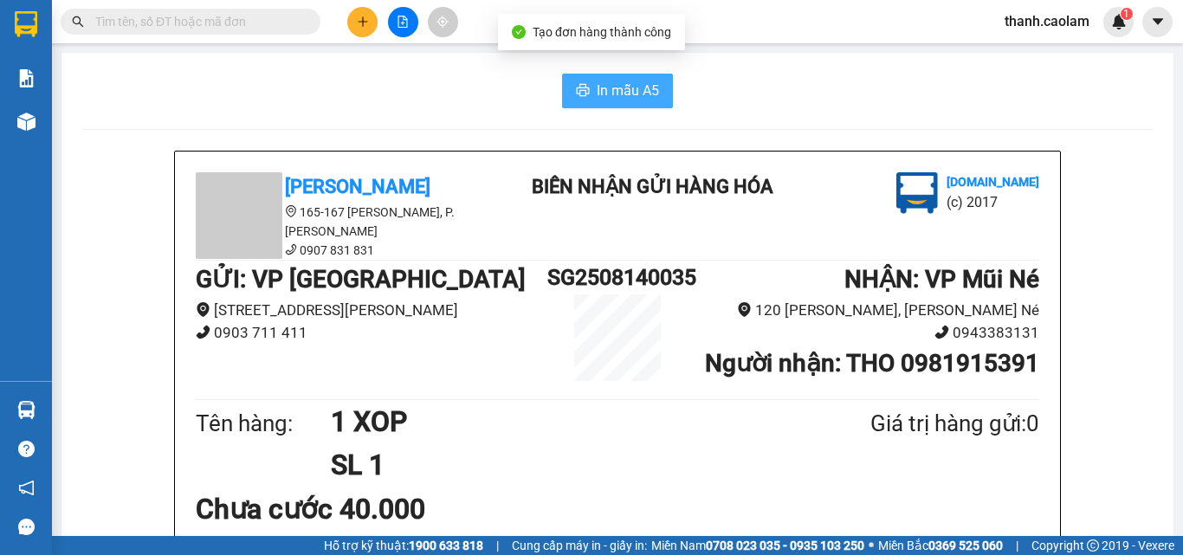
click at [619, 88] on span "In mẫu A5" at bounding box center [628, 91] width 62 height 22
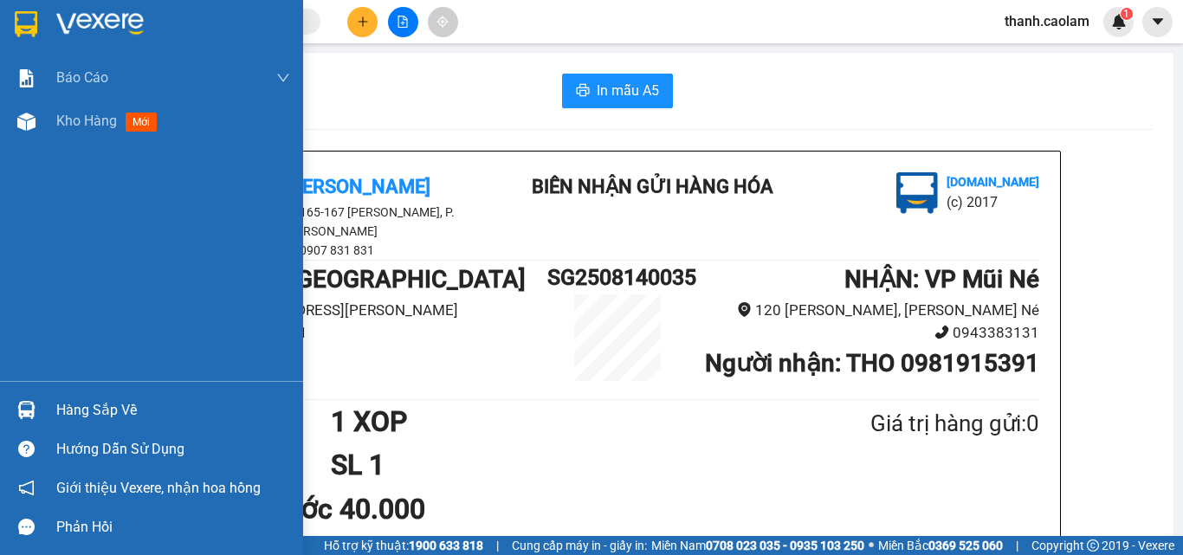
click at [26, 26] on img at bounding box center [26, 24] width 23 height 26
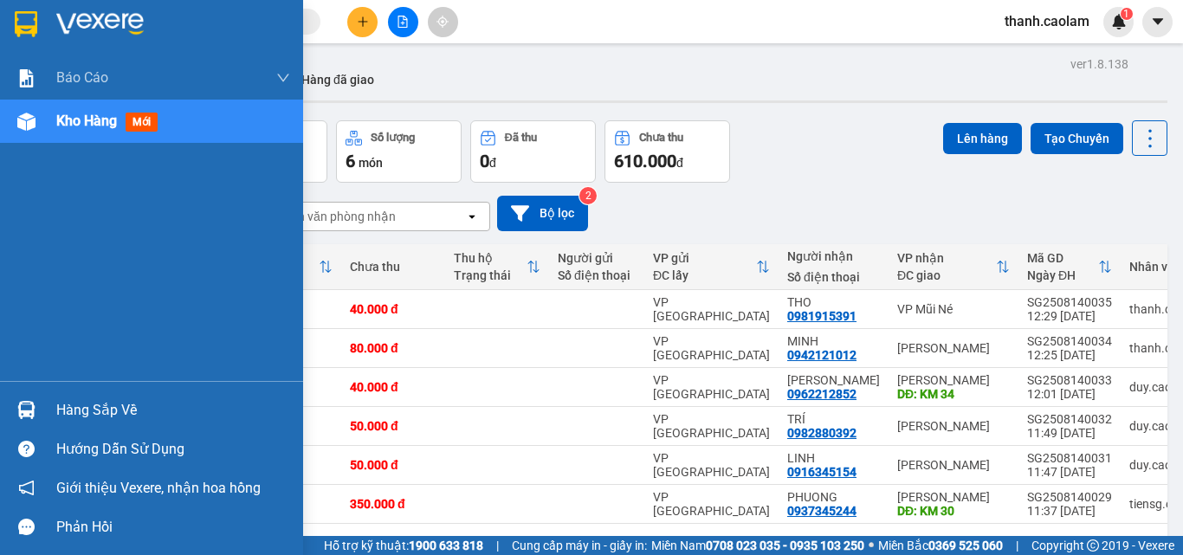
click at [36, 29] on img at bounding box center [26, 24] width 23 height 26
